Goal: Task Accomplishment & Management: Manage account settings

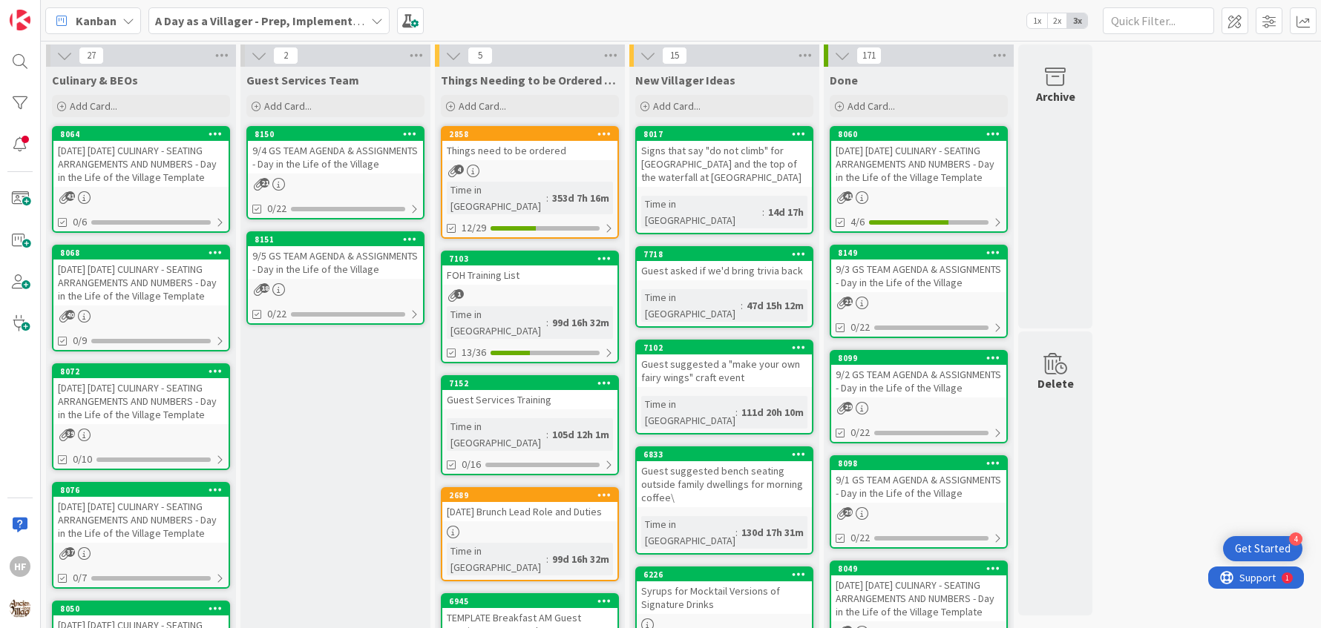
click at [170, 298] on div "[DATE] [DATE] CULINARY - SEATING ARRANGEMENTS AND NUMBERS - Day in the Life of …" at bounding box center [140, 283] width 175 height 46
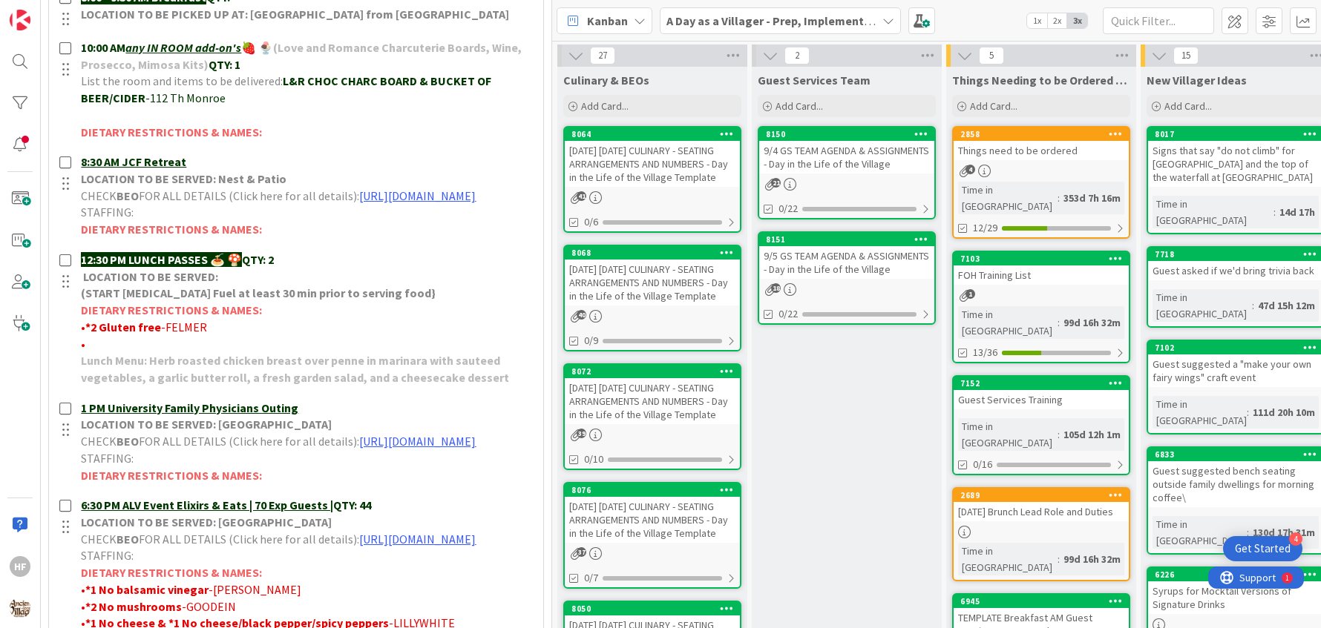
scroll to position [893, 0]
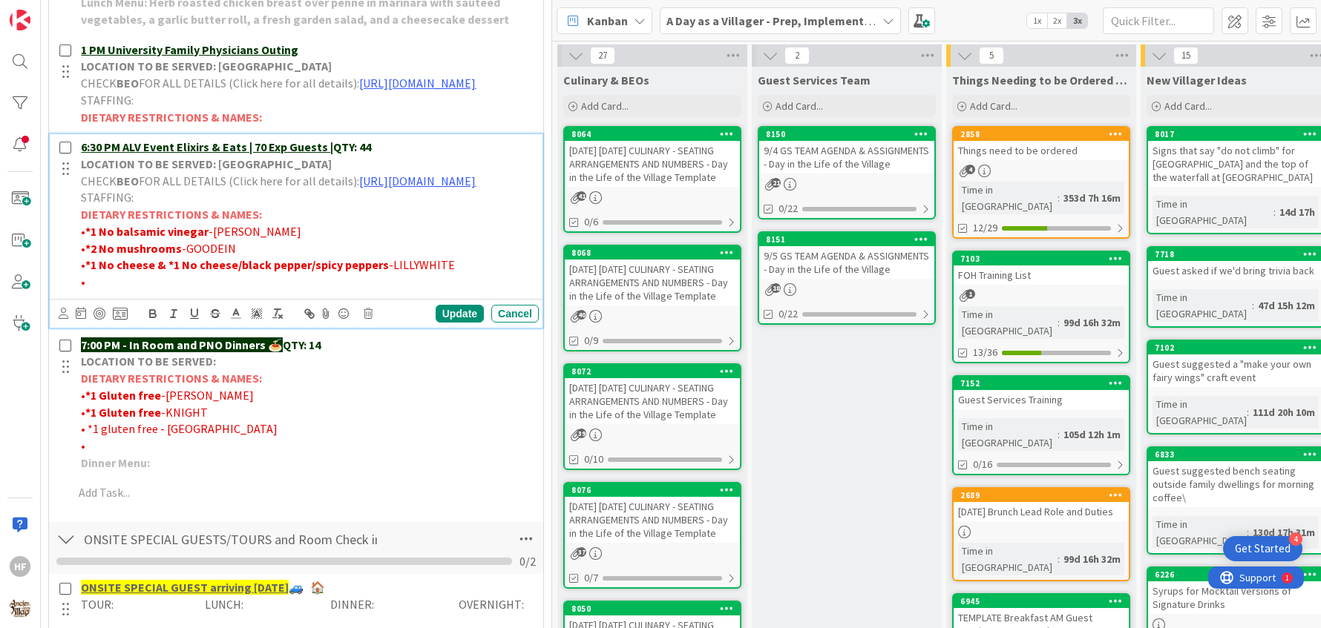
click at [405, 156] on p "6:30 PM ALV Event Elixirs & Eats | 70 Exp Guests | QTY: 44" at bounding box center [307, 147] width 452 height 17
click at [425, 328] on div "Update Cancel" at bounding box center [296, 313] width 493 height 29
click at [440, 323] on div "Update" at bounding box center [459, 314] width 48 height 18
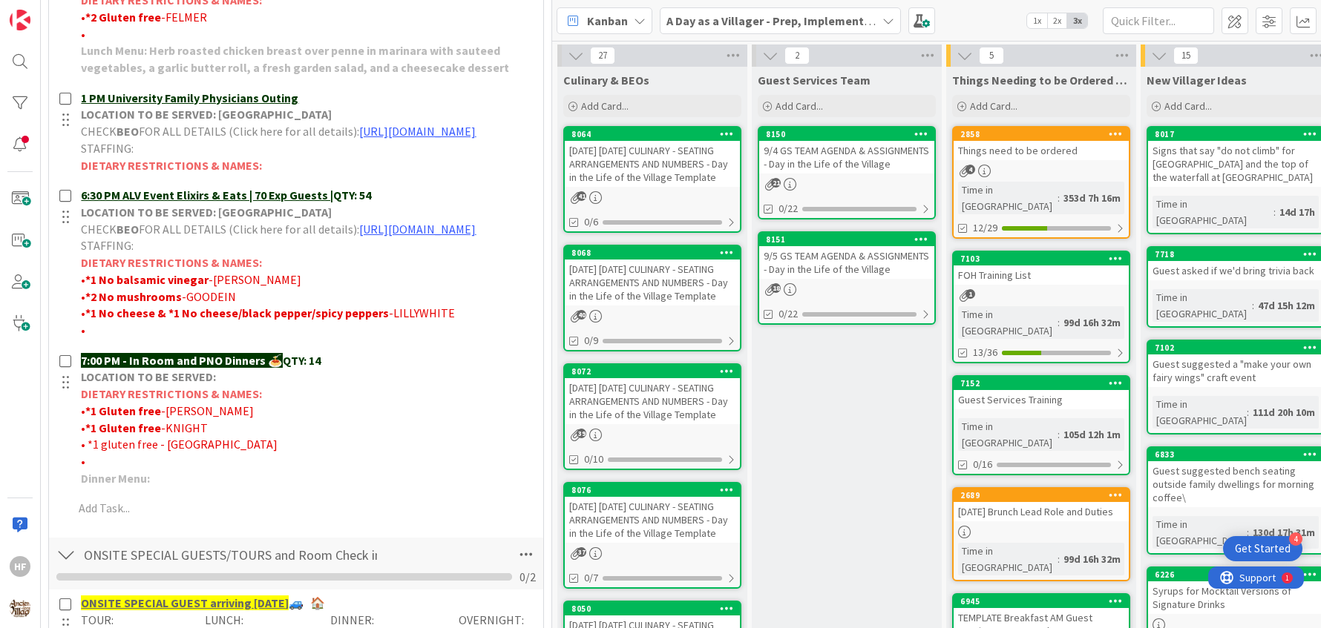
scroll to position [0, 0]
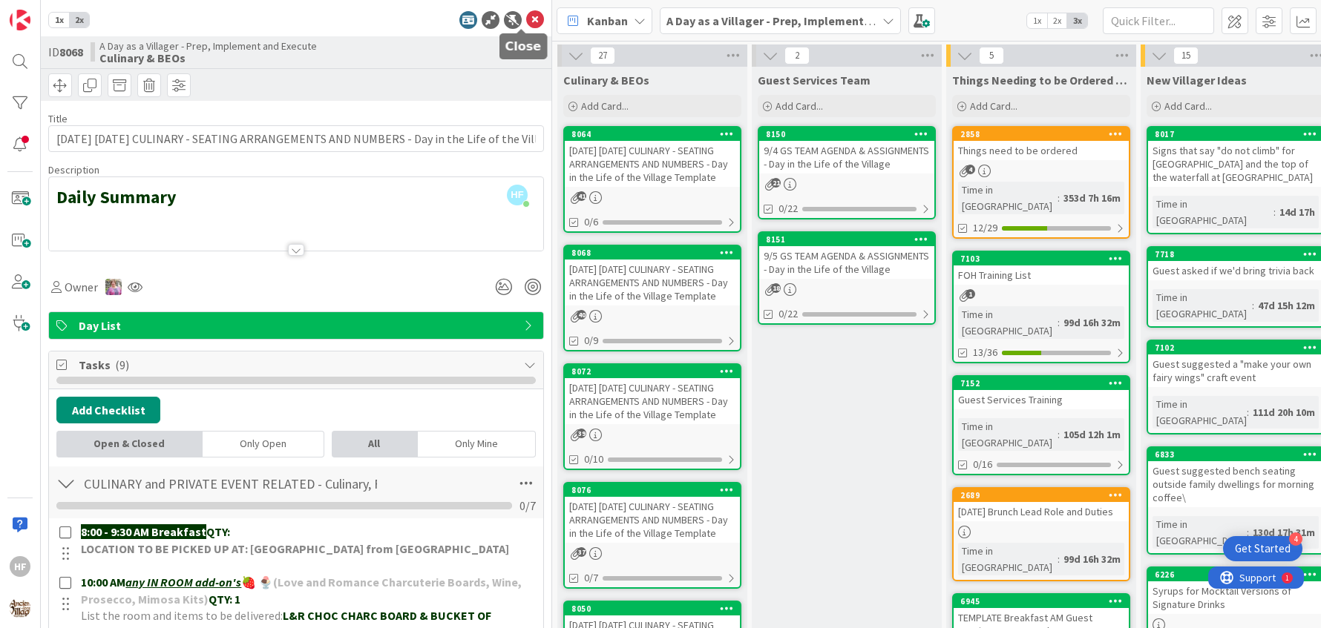
click at [526, 23] on icon at bounding box center [535, 20] width 18 height 18
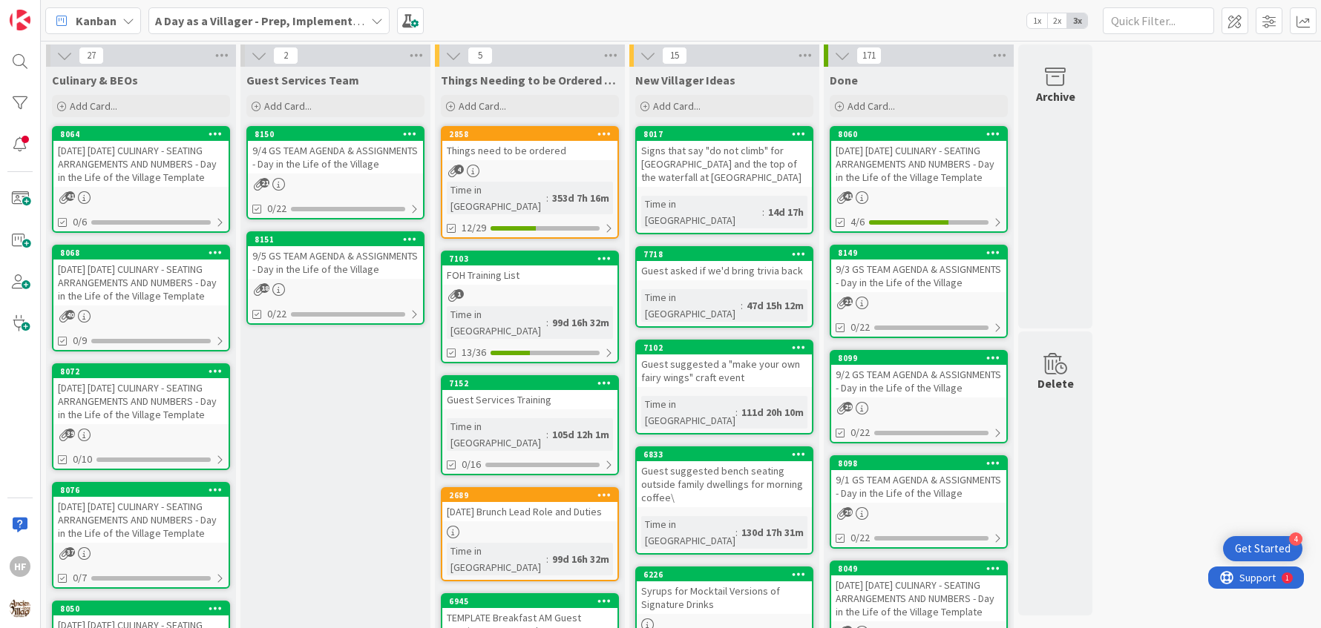
click at [165, 185] on div "[DATE] [DATE] CULINARY - SEATING ARRANGEMENTS AND NUMBERS - Day in the Life of …" at bounding box center [140, 164] width 175 height 46
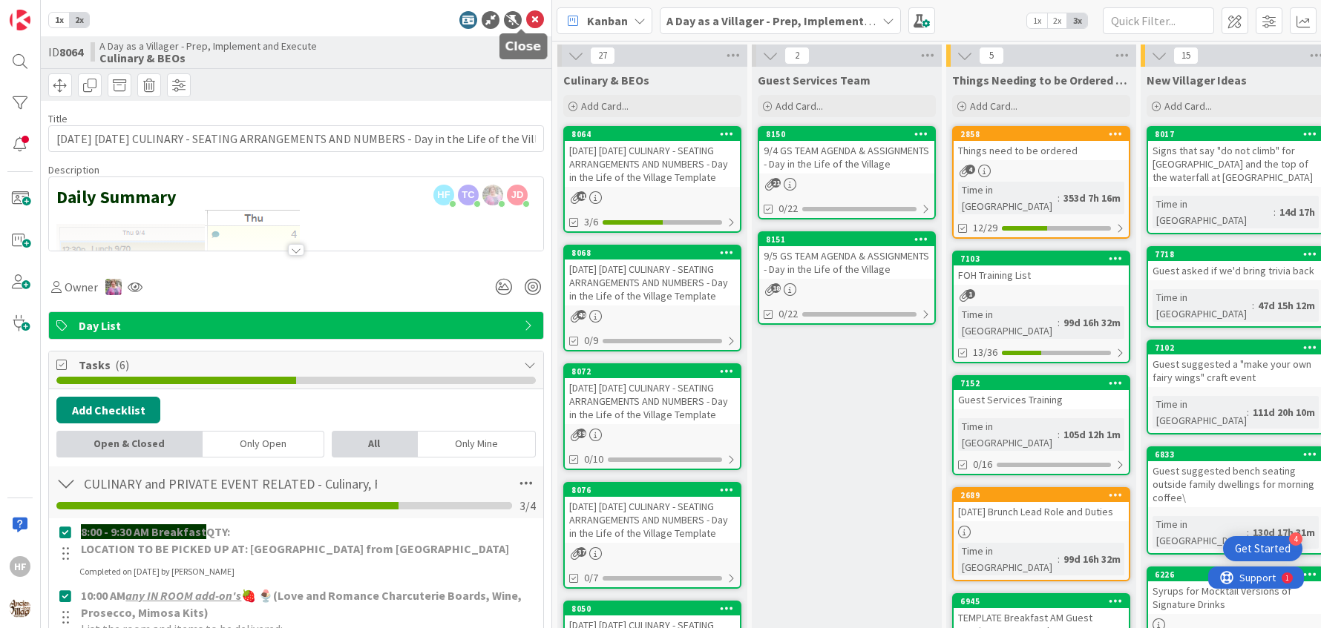
click at [526, 27] on icon at bounding box center [535, 20] width 18 height 18
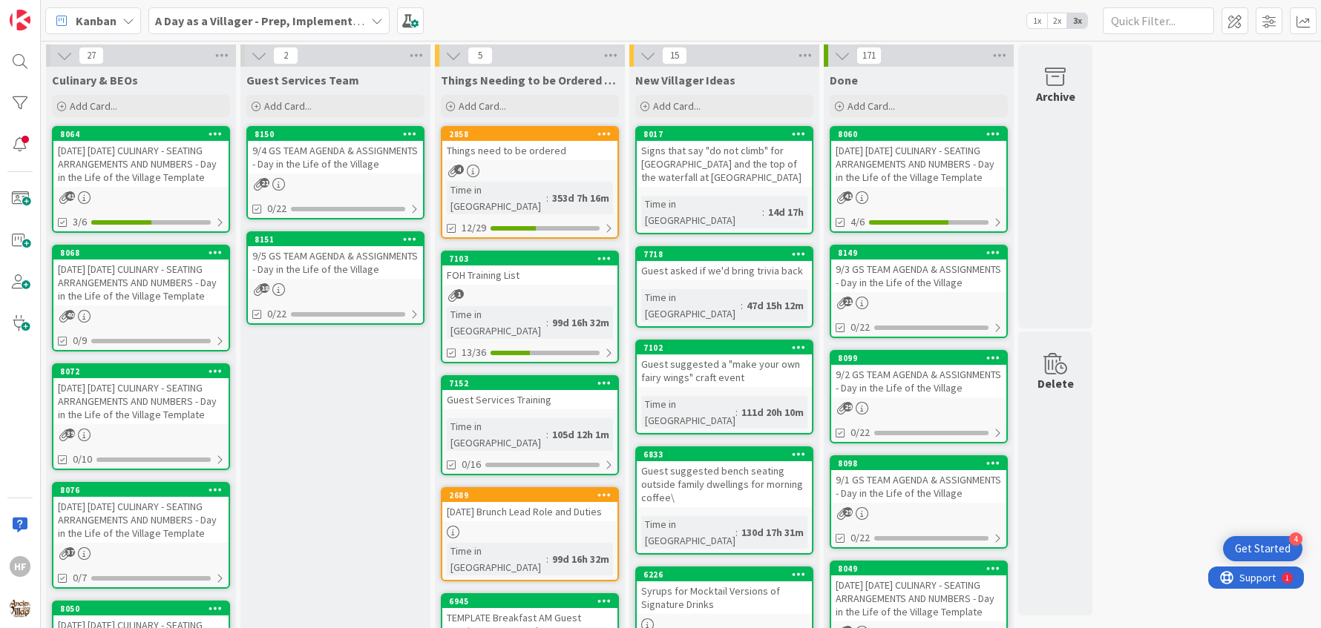
click at [149, 417] on div "[DATE] [DATE] CULINARY - SEATING ARRANGEMENTS AND NUMBERS - Day in the Life of …" at bounding box center [140, 401] width 175 height 46
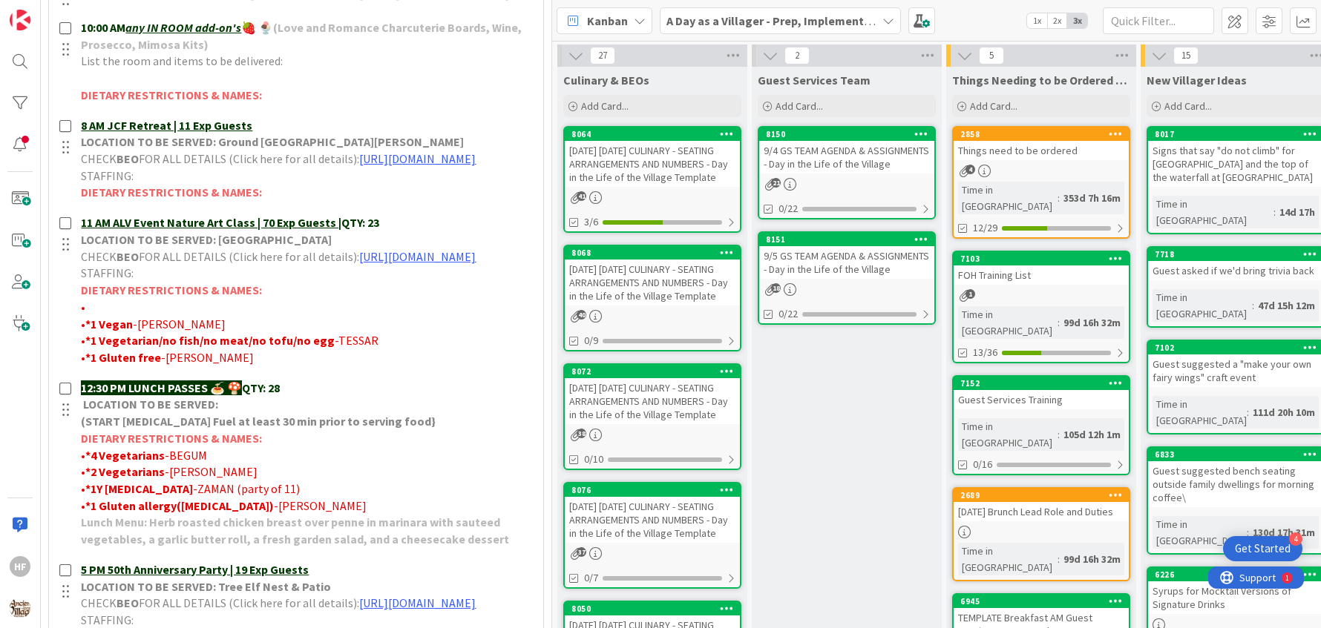
scroll to position [634, 0]
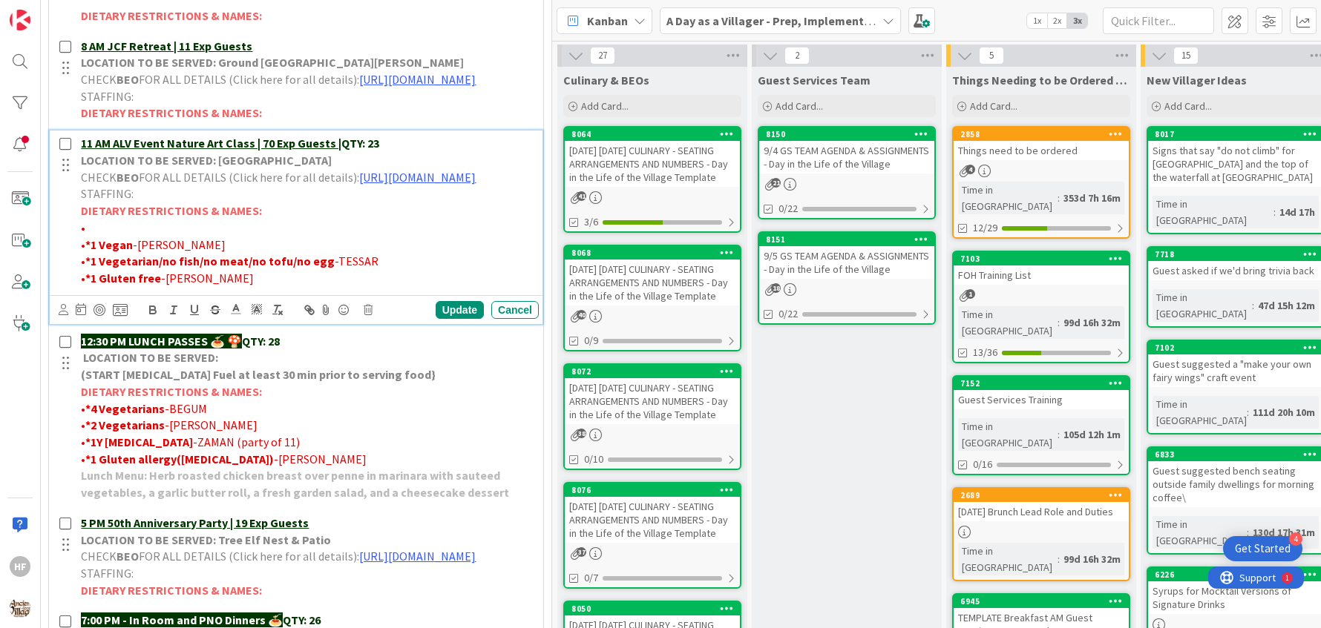
click at [401, 152] on p "11 AM ALV Event Nature Art Class | 70 Exp Guests | QTY: 23" at bounding box center [307, 143] width 452 height 17
click at [451, 319] on div "Update" at bounding box center [459, 310] width 48 height 18
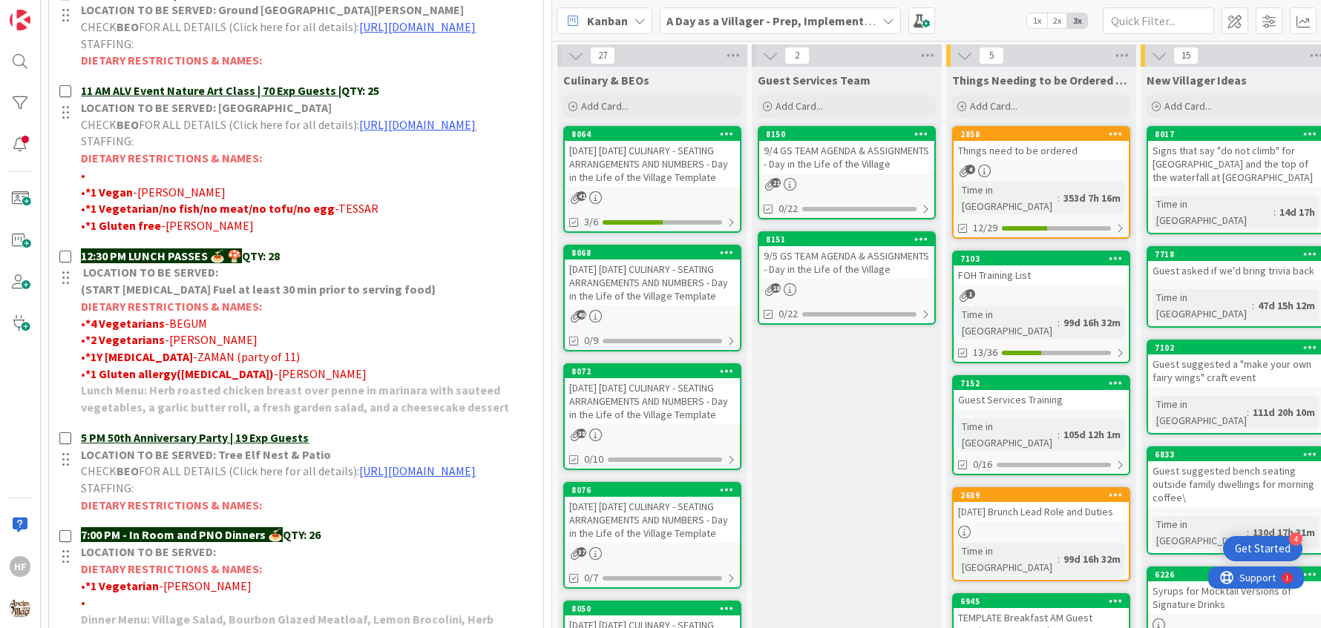
scroll to position [707, 0]
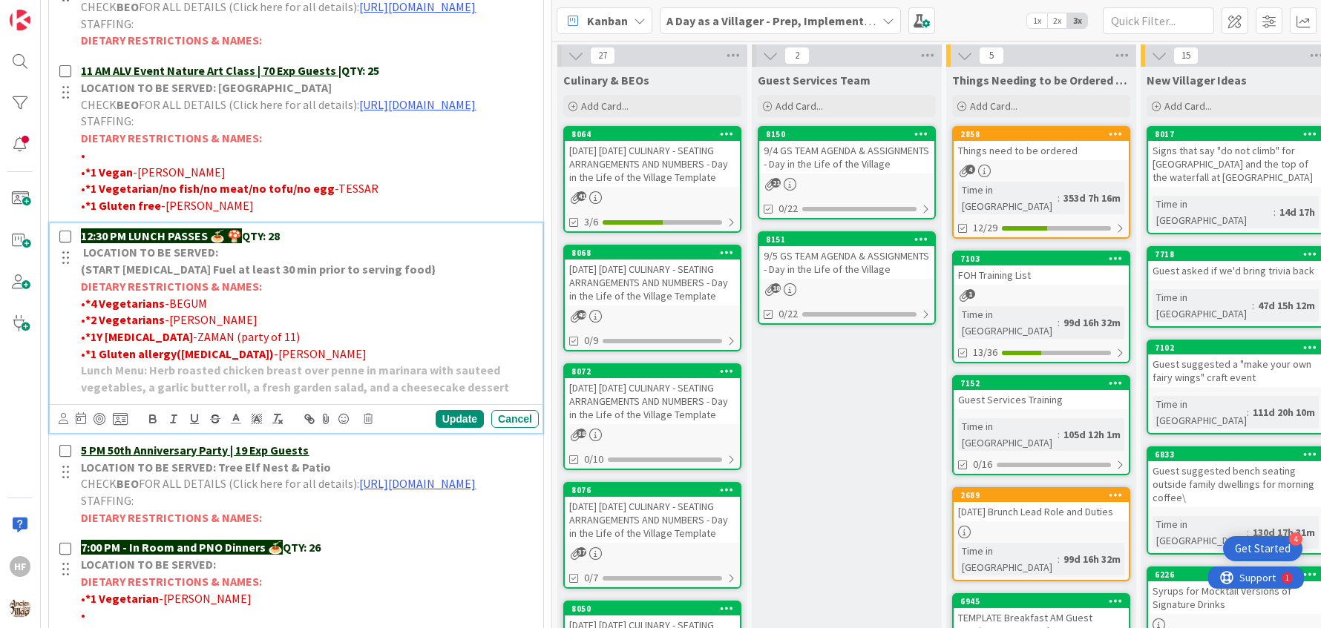
click at [333, 290] on div "12:30 PM LUNCH PASSES 🍝 🍄 QTY: 28 LOCATION TO BE SERVED: (START [MEDICAL_DATA] …" at bounding box center [307, 311] width 464 height 177
drag, startPoint x: 300, startPoint y: 294, endPoint x: 266, endPoint y: 300, distance: 33.9
click at [266, 245] on p "12:30 PM LUNCH PASSES 🍝 🍄 QTY: 28" at bounding box center [307, 236] width 452 height 17
click at [459, 428] on div "Update" at bounding box center [459, 419] width 48 height 18
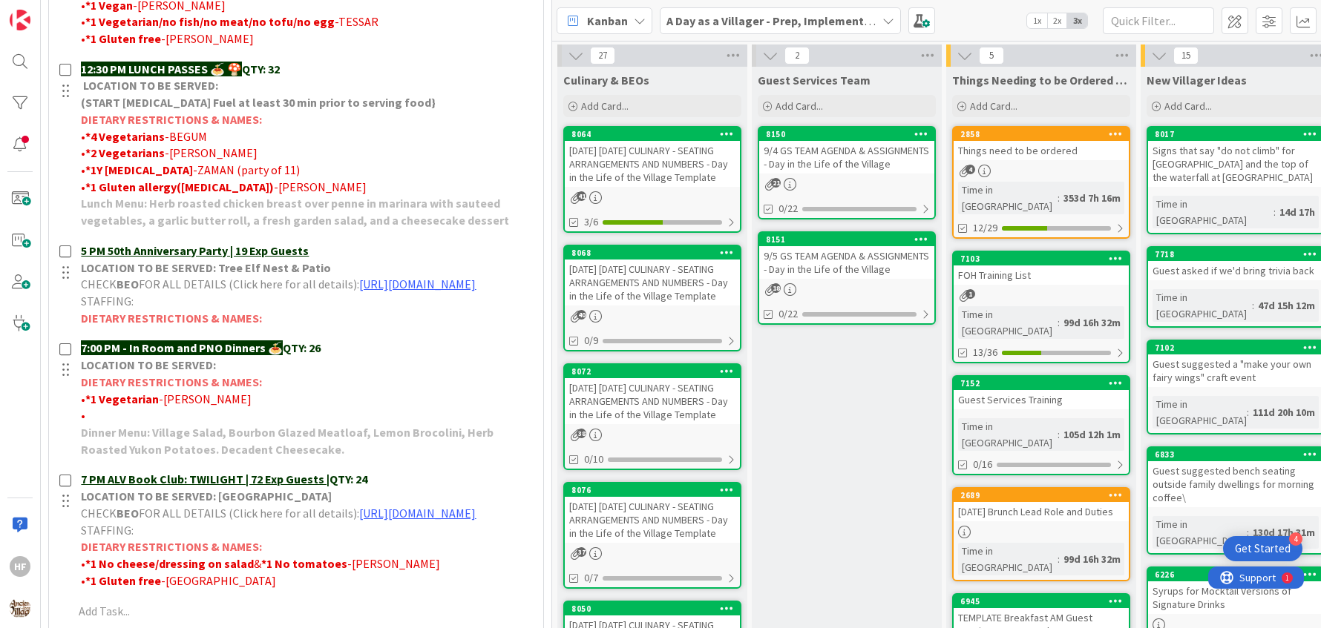
scroll to position [1026, 0]
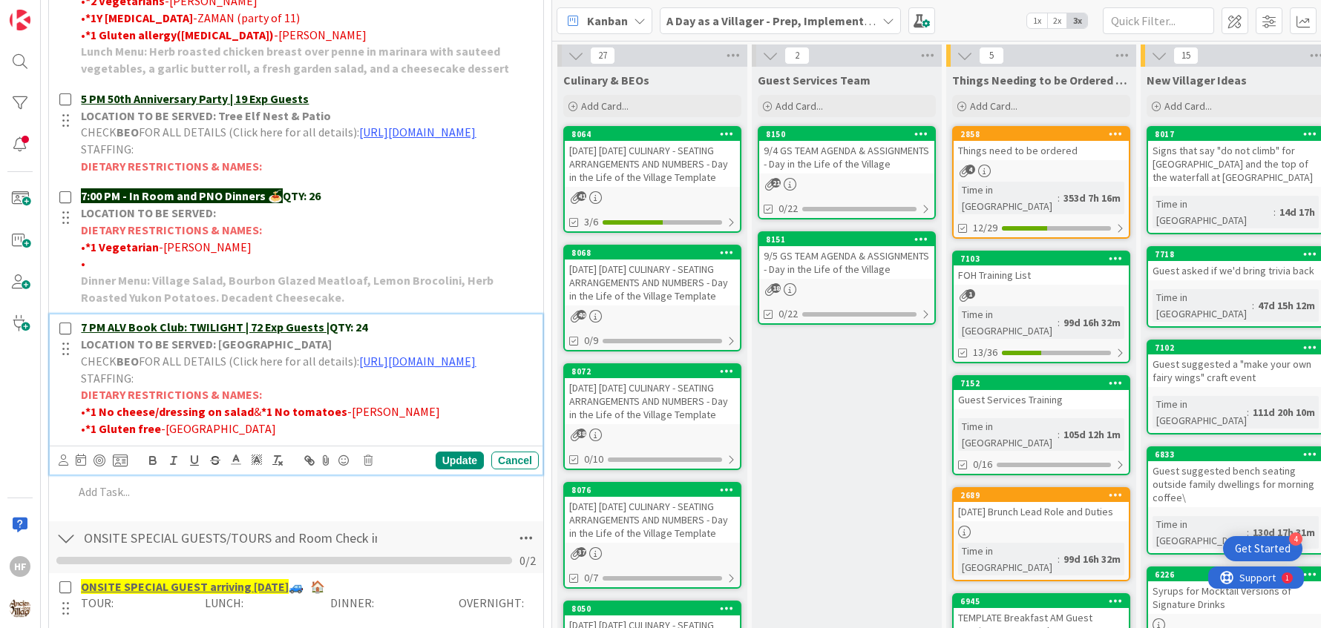
click at [433, 353] on p "LOCATION TO BE SERVED: [GEOGRAPHIC_DATA]" at bounding box center [307, 344] width 452 height 17
click at [431, 336] on p "7 PM ALV Book Club: TWILIGHT | 72 Exp Guests | QTY: 24" at bounding box center [307, 327] width 452 height 17
click at [445, 470] on div "Update" at bounding box center [459, 461] width 48 height 18
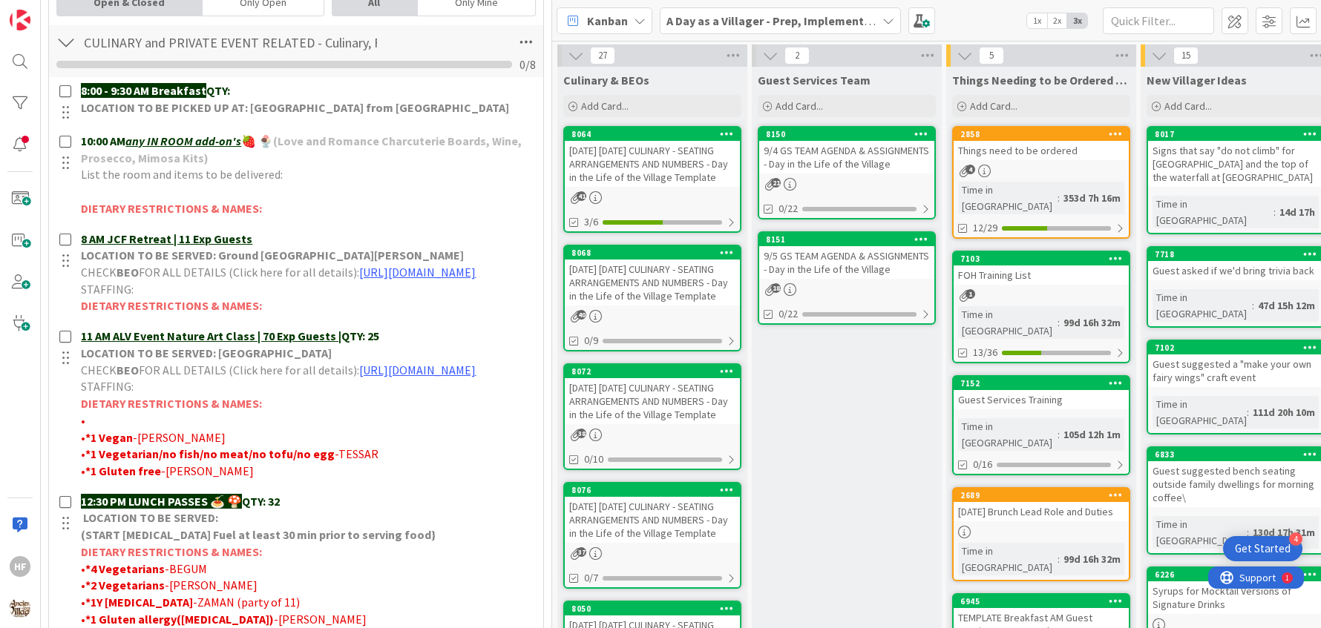
scroll to position [0, 0]
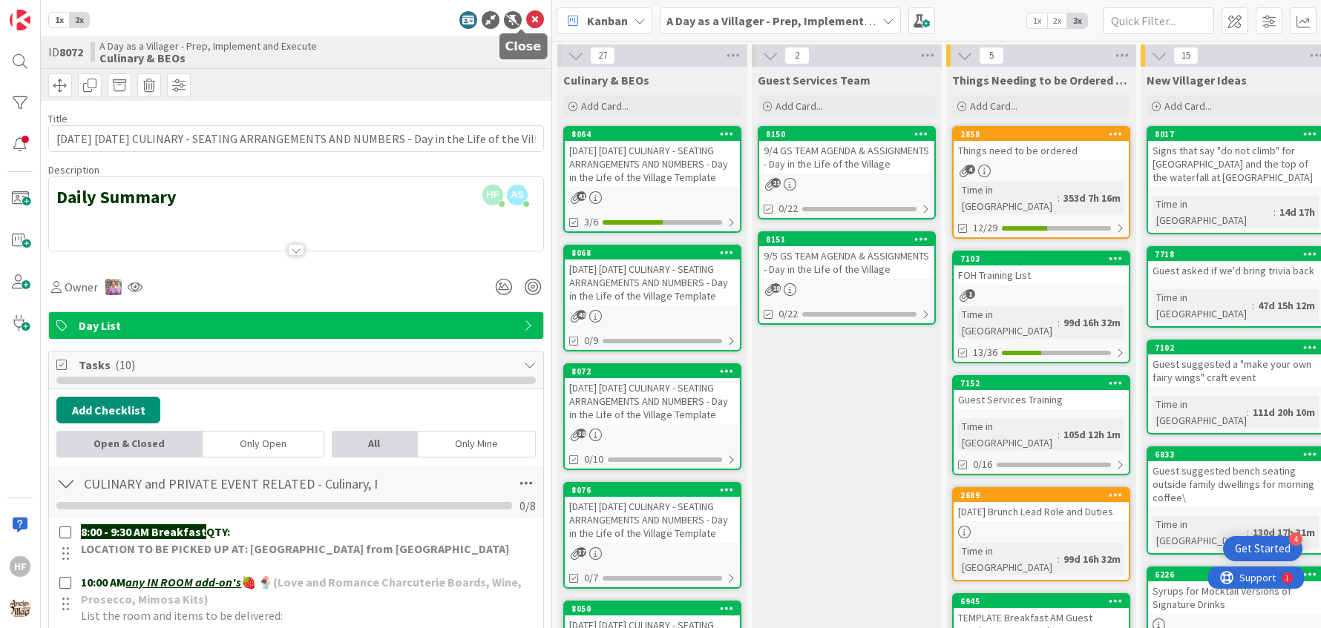
click at [526, 15] on icon at bounding box center [535, 20] width 18 height 18
